Goal: Find specific page/section: Find specific page/section

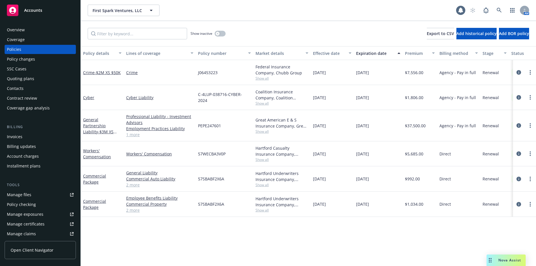
click at [22, 134] on div "Invoices" at bounding box center [40, 136] width 67 height 9
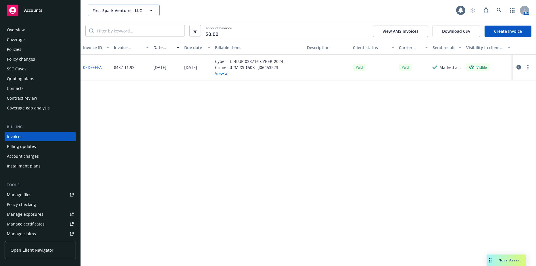
click at [106, 9] on span "First Spark Ventures, LLC" at bounding box center [118, 10] width 50 height 6
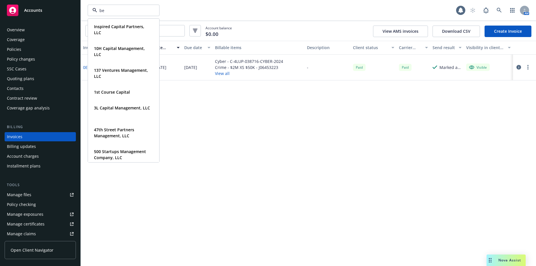
type input "[PERSON_NAME]"
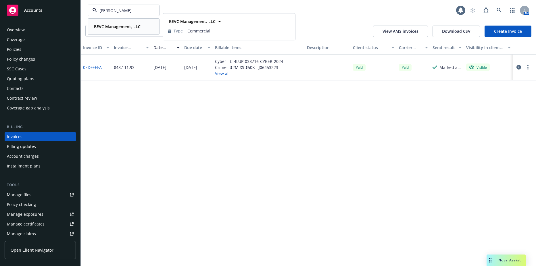
click at [104, 31] on div "BEVC Management, LLC Type Commercial" at bounding box center [123, 26] width 71 height 15
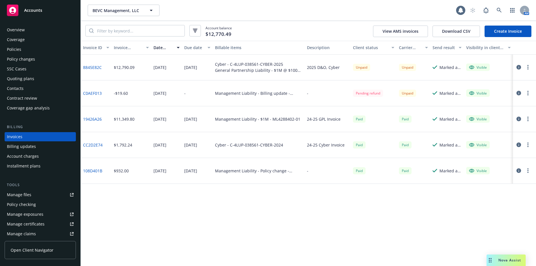
drag, startPoint x: 285, startPoint y: 246, endPoint x: 283, endPoint y: 220, distance: 25.9
click at [283, 229] on div "Invoice ID Invoice amount Date issued Due date Billable items Description Clien…" at bounding box center [308, 153] width 455 height 225
drag, startPoint x: 283, startPoint y: 220, endPoint x: 286, endPoint y: 192, distance: 28.0
click at [286, 192] on div "Invoice ID Invoice amount Date issued Due date Billable items Description Clien…" at bounding box center [308, 153] width 455 height 225
click at [97, 67] on link "8845E82C" at bounding box center [92, 67] width 19 height 6
